Goal: Information Seeking & Learning: Check status

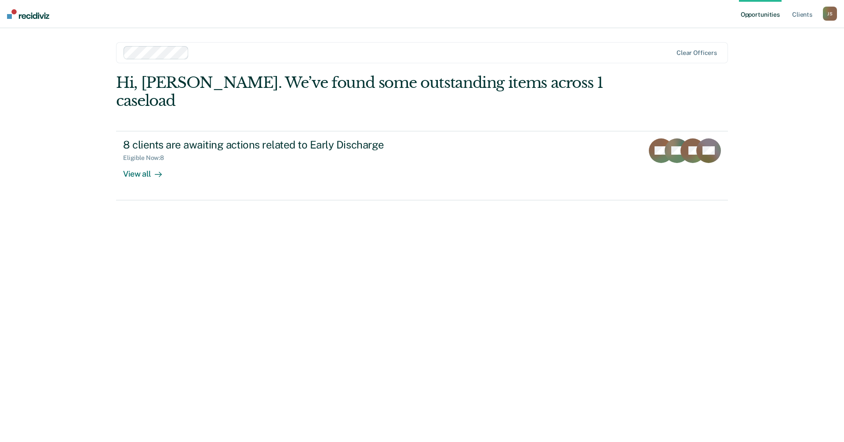
click at [417, 223] on div "Hi, [PERSON_NAME]. We’ve found some outstanding items across 1 caseload 8 clien…" at bounding box center [422, 246] width 612 height 344
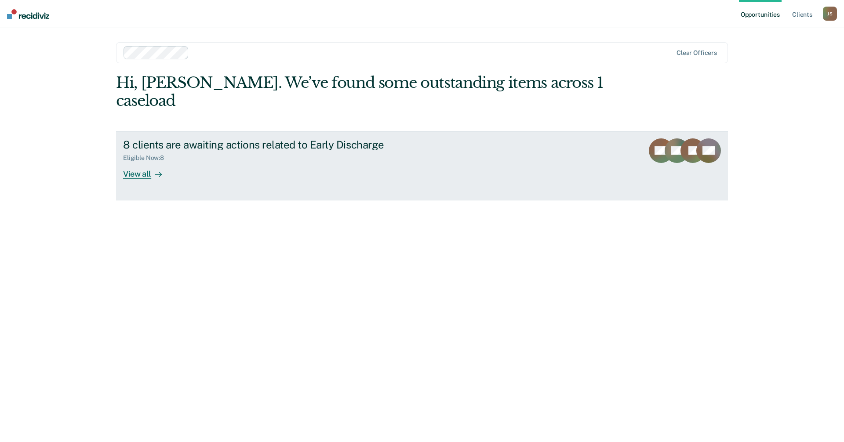
click at [159, 172] on icon at bounding box center [160, 174] width 2 height 5
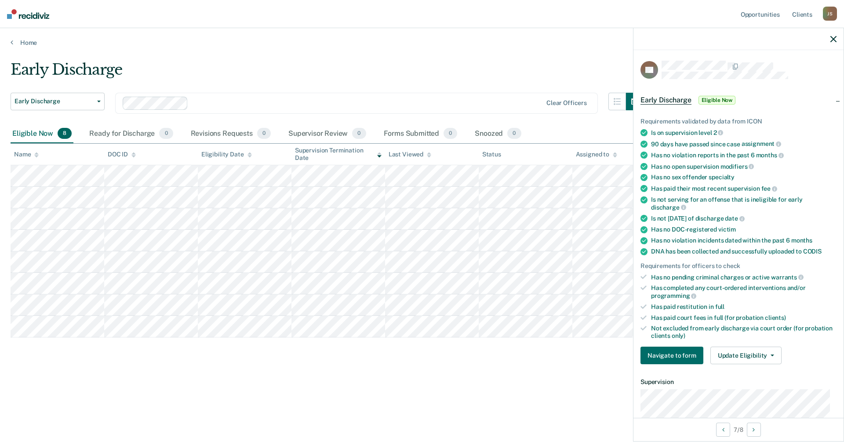
click at [470, 386] on div "Early Discharge Early Discharge Early Discharge Clear officers Eligible Now 8 R…" at bounding box center [422, 233] width 823 height 344
